Goal: Transaction & Acquisition: Purchase product/service

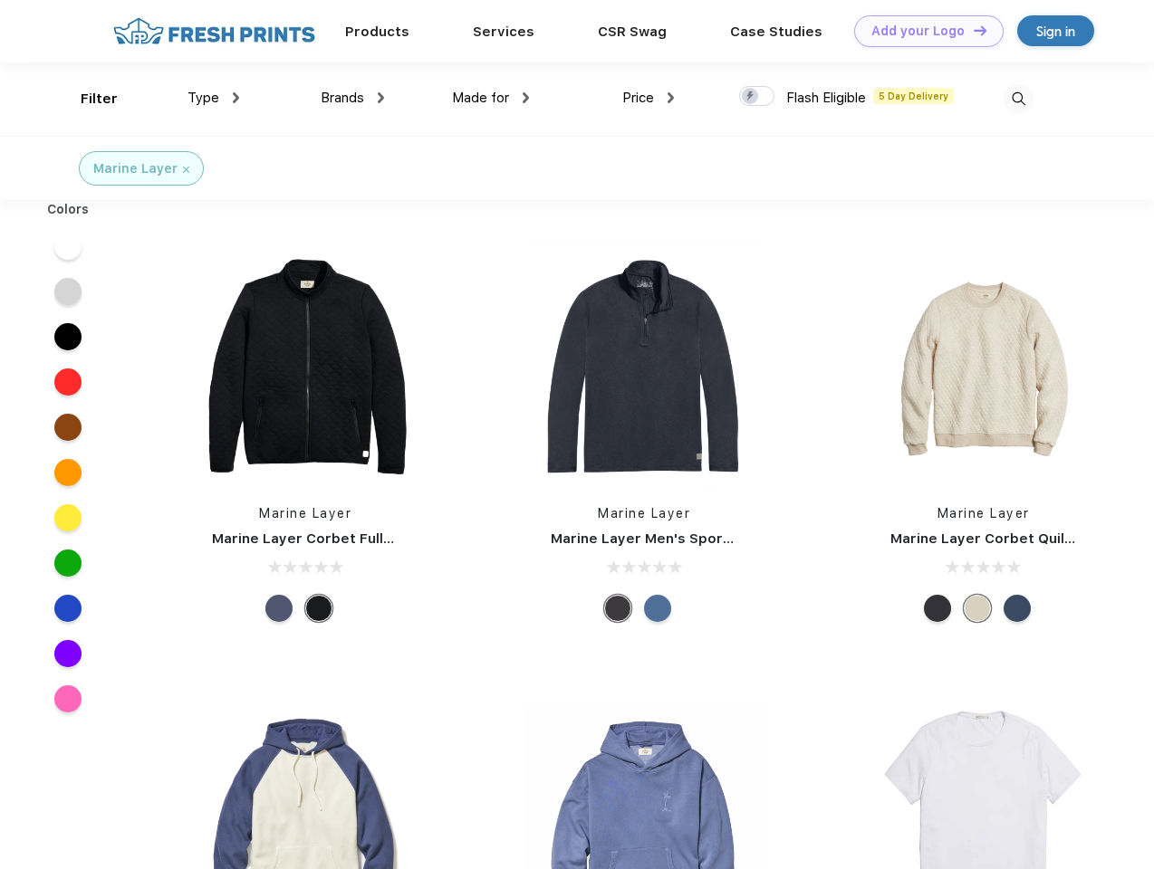
click at [922, 31] on link "Add your Logo Design Tool" at bounding box center [928, 31] width 149 height 32
click at [0, 0] on div "Design Tool" at bounding box center [0, 0] width 0 height 0
click at [972, 30] on link "Add your Logo Design Tool" at bounding box center [928, 31] width 149 height 32
click at [87, 99] on div "Filter" at bounding box center [99, 99] width 37 height 21
click at [214, 98] on span "Type" at bounding box center [203, 98] width 32 height 16
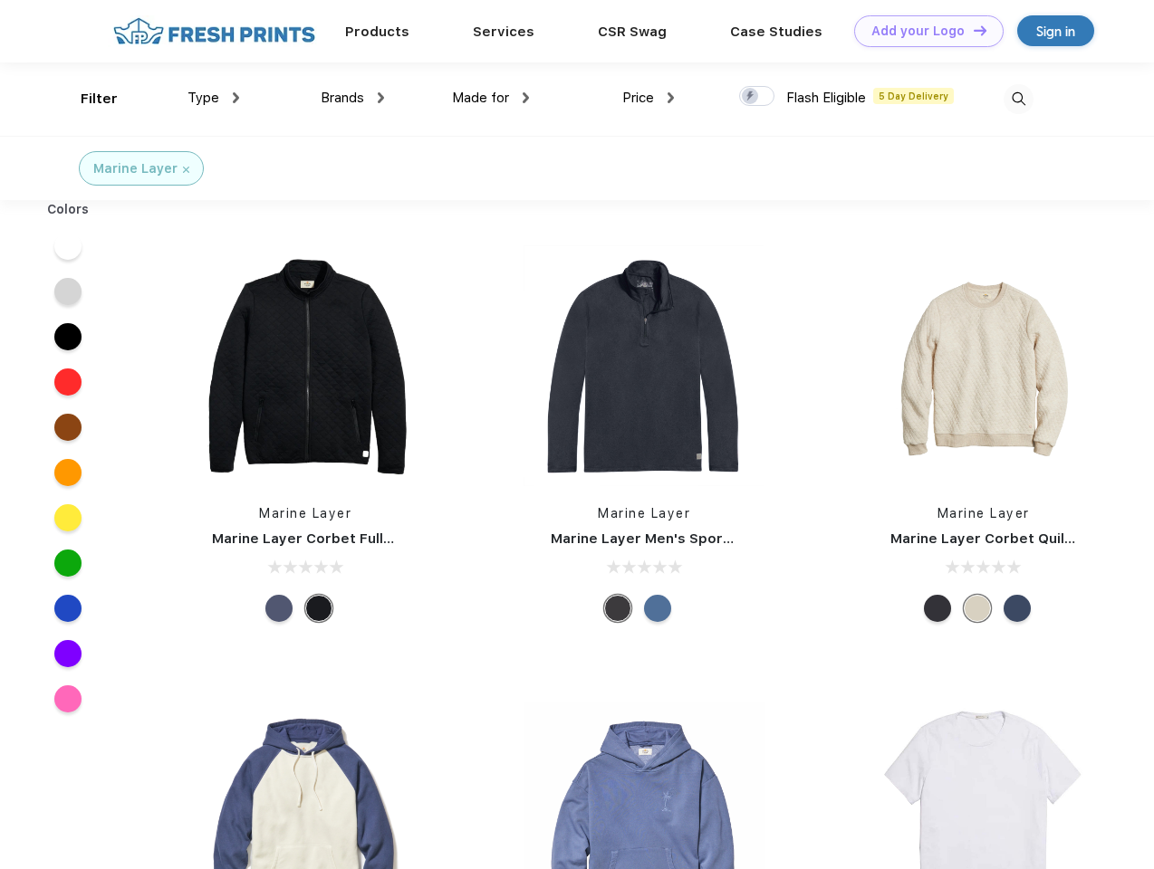
click at [352, 98] on span "Brands" at bounding box center [342, 98] width 43 height 16
click at [491, 98] on span "Made for" at bounding box center [480, 98] width 57 height 16
click at [648, 98] on span "Price" at bounding box center [638, 98] width 32 height 16
click at [757, 97] on div at bounding box center [756, 96] width 35 height 20
click at [751, 97] on input "checkbox" at bounding box center [745, 91] width 12 height 12
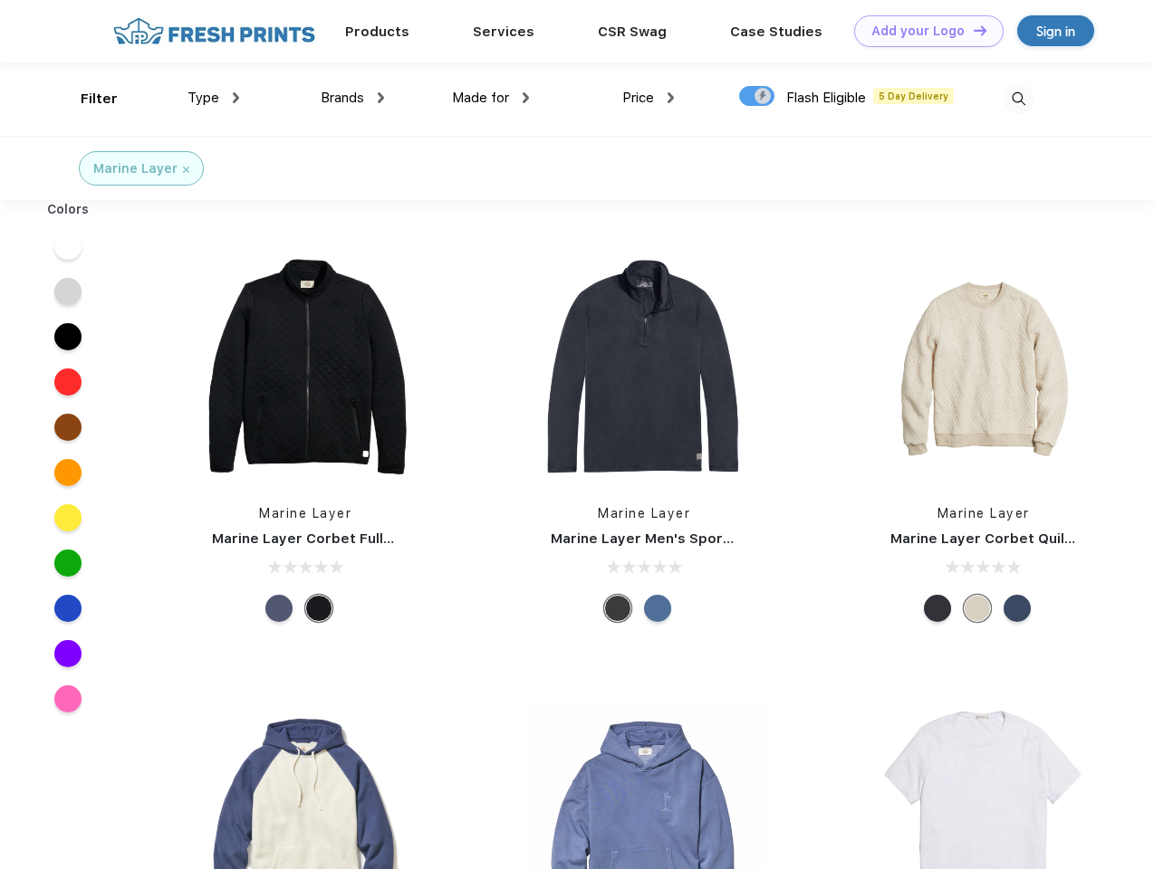
click at [1018, 99] on img at bounding box center [1018, 99] width 30 height 30
